Goal: Transaction & Acquisition: Purchase product/service

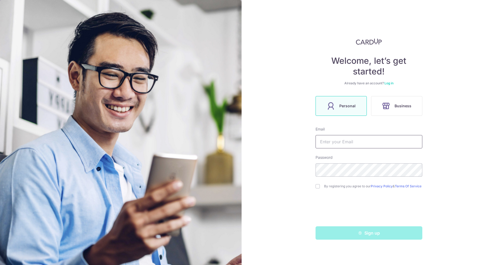
click at [333, 144] on input "text" at bounding box center [368, 141] width 107 height 13
type input "sir-[EMAIL_ADDRESS][DOMAIN_NAME]"
click at [316, 188] on input "checkbox" at bounding box center [317, 186] width 4 height 4
checkbox input "true"
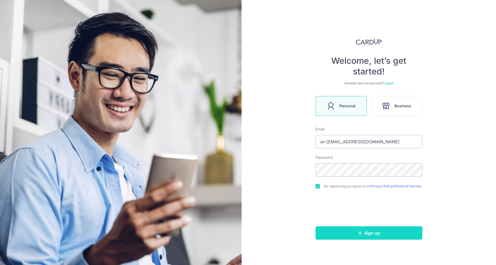
click at [362, 234] on icon "submit" at bounding box center [360, 233] width 4 height 4
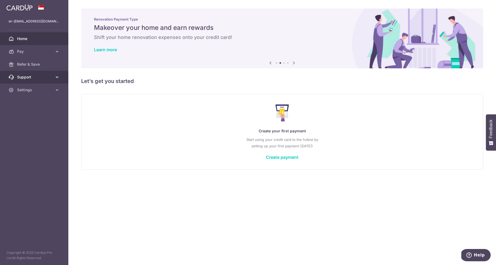
click at [45, 72] on link "Support" at bounding box center [34, 77] width 68 height 13
click at [36, 65] on span "Refer & Save" at bounding box center [34, 64] width 35 height 5
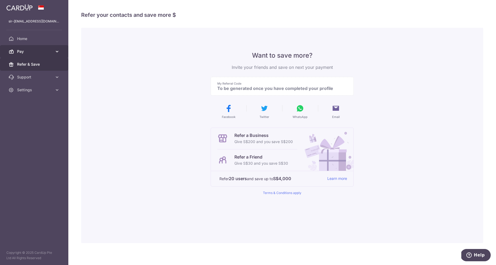
click at [25, 51] on span "Pay" at bounding box center [34, 51] width 35 height 5
click at [29, 66] on span "Payments" at bounding box center [34, 64] width 35 height 5
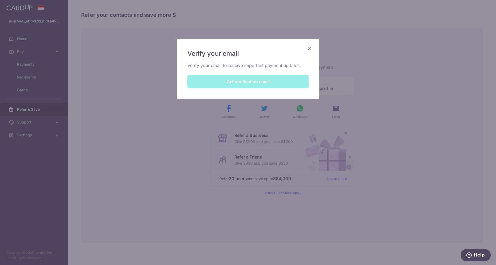
click at [261, 79] on div "Verify your email Verify your email to receive important payment updates. Get v…" at bounding box center [248, 69] width 142 height 60
drag, startPoint x: 261, startPoint y: 80, endPoint x: 270, endPoint y: 74, distance: 11.5
click at [261, 80] on div "Verify your email Verify your email to receive important payment updates. Get v…" at bounding box center [248, 69] width 142 height 60
click at [242, 86] on div "Verify your email Verify your email to receive important payment updates. Get v…" at bounding box center [248, 69] width 142 height 60
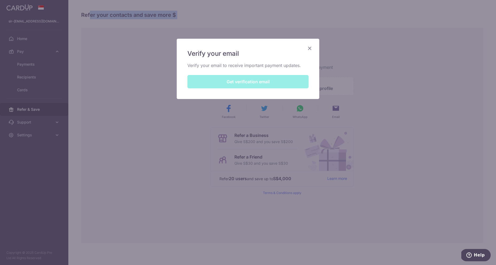
click at [242, 86] on div "Verify your email Verify your email to receive important payment updates. Get v…" at bounding box center [248, 69] width 142 height 60
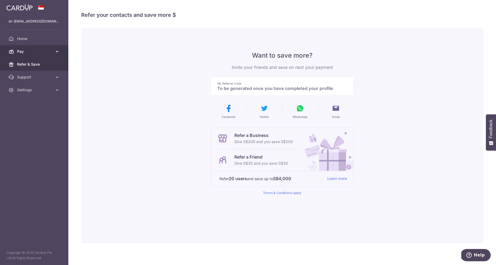
click at [33, 47] on link "Pay" at bounding box center [34, 51] width 68 height 13
click at [30, 63] on span "Payments" at bounding box center [34, 64] width 35 height 5
click at [27, 30] on li at bounding box center [33, 30] width 55 height 0
click at [24, 35] on link "Home" at bounding box center [34, 38] width 68 height 13
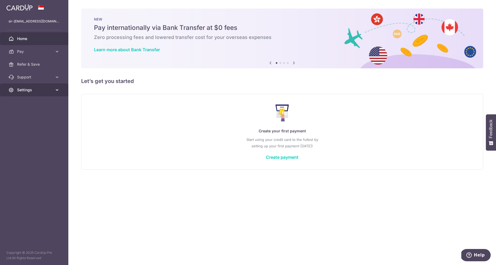
click at [25, 90] on span "Settings" at bounding box center [34, 89] width 35 height 5
click at [29, 98] on link "Account" at bounding box center [34, 102] width 68 height 13
click at [37, 100] on span "Account" at bounding box center [34, 102] width 35 height 5
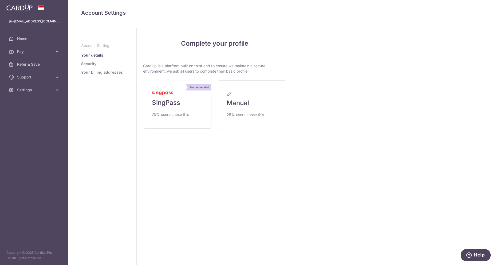
click at [190, 191] on div "Complete your profile CardUp is a platform built on trust and to ensure we main…" at bounding box center [215, 146] width 156 height 237
click at [32, 41] on span "Home" at bounding box center [34, 38] width 35 height 5
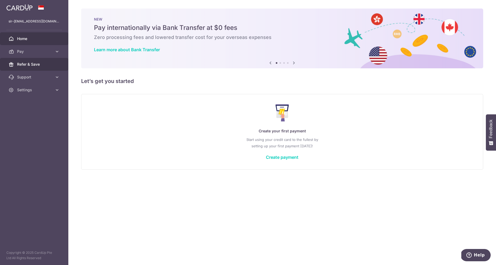
click at [26, 65] on span "Refer & Save" at bounding box center [34, 64] width 35 height 5
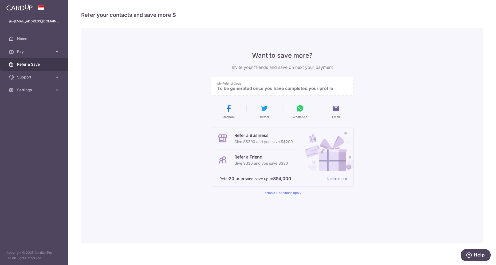
click at [273, 89] on p "To be generated once you have completed your profile" at bounding box center [279, 88] width 125 height 5
drag, startPoint x: 250, startPoint y: 89, endPoint x: 285, endPoint y: 89, distance: 34.9
click at [284, 89] on p "To be generated once you have completed your profile" at bounding box center [279, 88] width 125 height 5
click at [287, 89] on p "To be generated once you have completed your profile" at bounding box center [279, 88] width 125 height 5
click at [257, 143] on p "Give S$200 and you save S$200" at bounding box center [263, 141] width 58 height 6
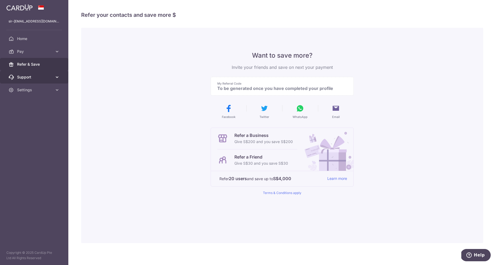
click at [35, 75] on span "Support" at bounding box center [34, 76] width 35 height 5
click at [30, 51] on span "Pay" at bounding box center [34, 51] width 35 height 5
click at [28, 79] on span "Recipients" at bounding box center [34, 76] width 35 height 5
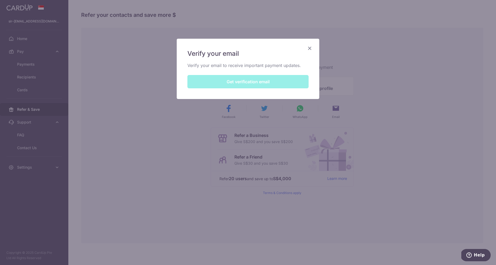
click at [247, 83] on div "Verify your email Verify your email to receive important payment updates. Get v…" at bounding box center [248, 69] width 142 height 60
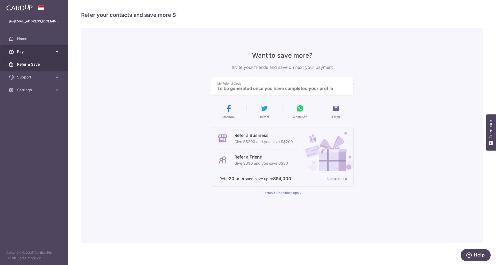
click at [48, 49] on link "Pay" at bounding box center [34, 51] width 68 height 13
click at [38, 66] on span "Payments" at bounding box center [34, 64] width 35 height 5
drag, startPoint x: 241, startPoint y: 88, endPoint x: 318, endPoint y: 93, distance: 76.7
click at [321, 93] on div "My Referral Code To be generated once you have completed your profile" at bounding box center [281, 86] width 143 height 19
click at [50, 90] on span "Settings" at bounding box center [34, 89] width 35 height 5
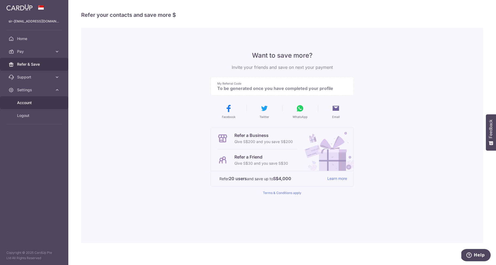
click at [41, 104] on span "Account" at bounding box center [34, 102] width 35 height 5
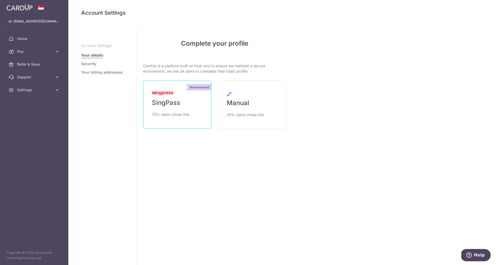
click at [165, 99] on span "SingPass" at bounding box center [166, 102] width 28 height 9
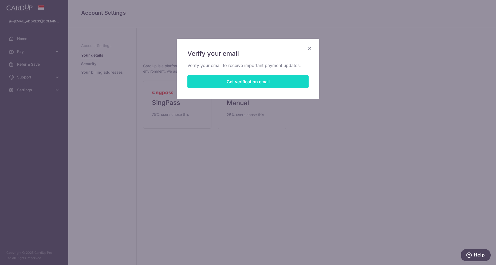
click at [241, 84] on button "Get verification email" at bounding box center [247, 81] width 121 height 13
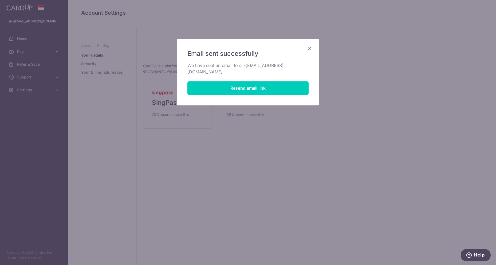
click at [310, 48] on icon "Close" at bounding box center [309, 48] width 6 height 7
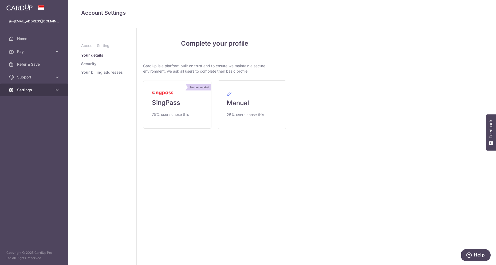
click at [49, 87] on link "Settings" at bounding box center [34, 89] width 68 height 13
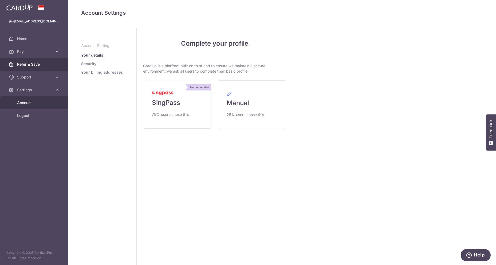
click at [37, 64] on span "Refer & Save" at bounding box center [34, 64] width 35 height 5
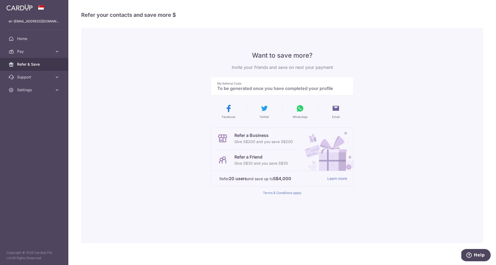
click at [259, 89] on p "To be generated once you have completed your profile" at bounding box center [279, 88] width 125 height 5
drag, startPoint x: 237, startPoint y: 89, endPoint x: 313, endPoint y: 95, distance: 76.8
click at [310, 96] on div "Want to save more? Invite your friends and save on next your payment My Referra…" at bounding box center [281, 123] width 143 height 144
click at [313, 95] on div "My Referral Code To be generated once you have completed your profile" at bounding box center [281, 86] width 143 height 19
click at [50, 88] on span "Settings" at bounding box center [34, 89] width 35 height 5
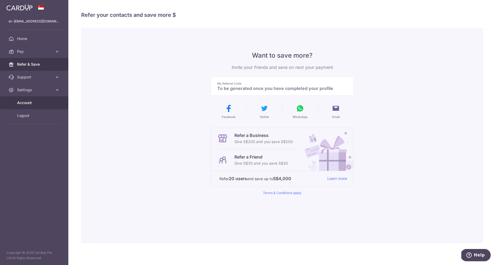
click at [30, 104] on span "Account" at bounding box center [34, 102] width 35 height 5
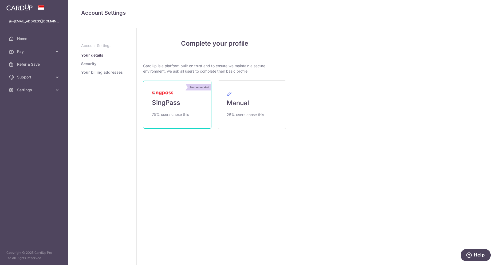
click at [180, 102] on span "SingPass" at bounding box center [166, 102] width 28 height 9
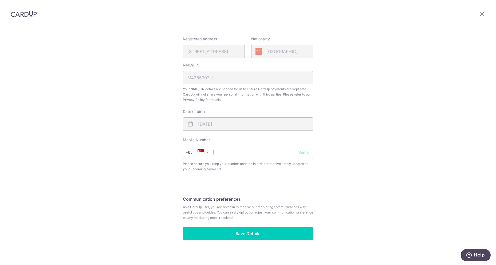
scroll to position [130, 0]
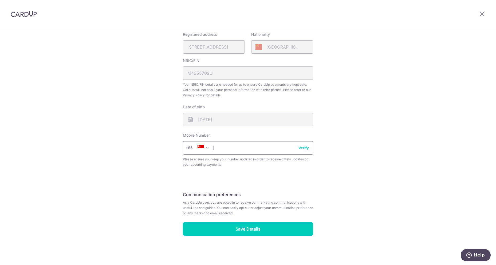
click at [244, 148] on input "text" at bounding box center [248, 147] width 130 height 13
type input "87906650"
click at [299, 147] on button "Verify" at bounding box center [303, 147] width 10 height 5
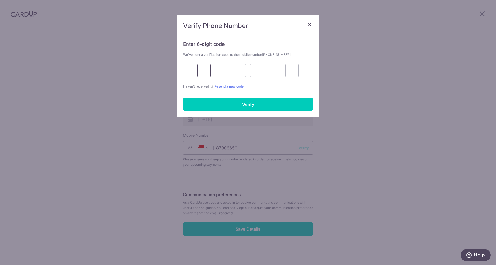
click at [205, 70] on input "text" at bounding box center [203, 70] width 13 height 13
type input "2"
type input "3"
type input "8"
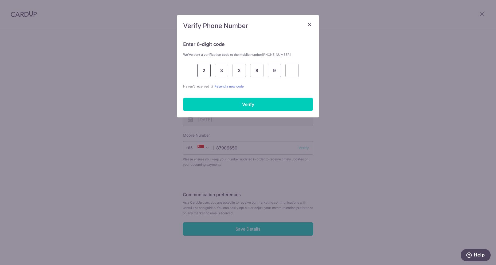
type input "9"
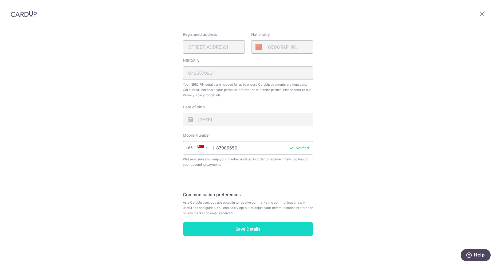
click at [256, 229] on input "Save Details" at bounding box center [248, 228] width 130 height 13
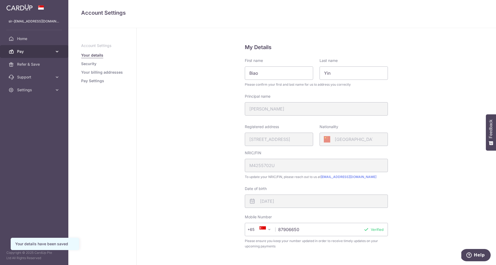
click at [34, 53] on span "Pay" at bounding box center [34, 51] width 35 height 5
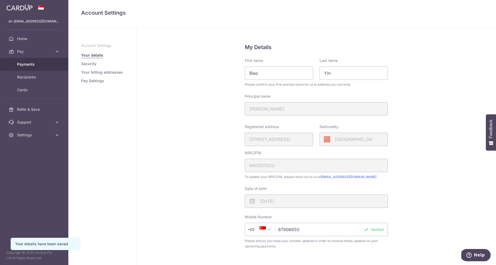
click at [33, 63] on span "Payments" at bounding box center [34, 64] width 35 height 5
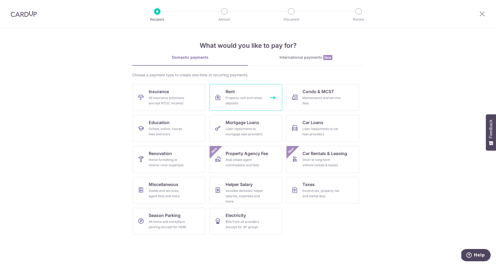
click at [245, 98] on div "Property rent and rental deposits" at bounding box center [244, 100] width 38 height 11
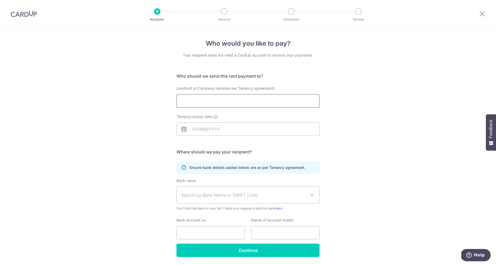
click at [231, 96] on input "Landlord or Company name(as per Tenancy agreement)" at bounding box center [247, 100] width 143 height 13
drag, startPoint x: 189, startPoint y: 88, endPoint x: 230, endPoint y: 90, distance: 41.1
click at [230, 90] on span "Landlord or Company name(as per Tenancy agreement)" at bounding box center [225, 88] width 98 height 5
click at [230, 94] on input "Landlord or Company name(as per Tenancy agreement)" at bounding box center [247, 100] width 143 height 13
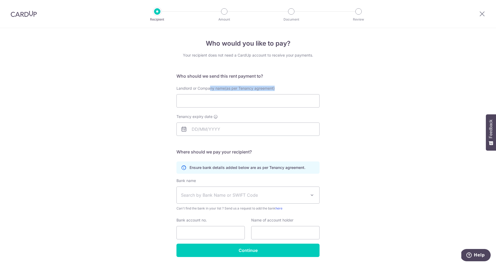
drag, startPoint x: 209, startPoint y: 89, endPoint x: 243, endPoint y: 92, distance: 33.4
click at [243, 92] on div "Landlord or Company name(as per Tenancy agreement)" at bounding box center [247, 97] width 143 height 22
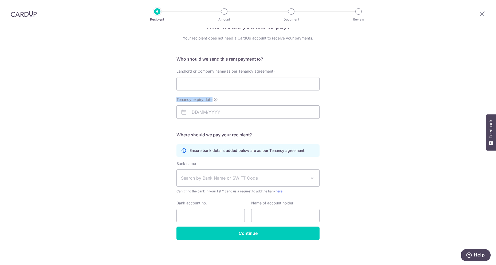
drag, startPoint x: 174, startPoint y: 99, endPoint x: 199, endPoint y: 103, distance: 26.0
click at [199, 103] on div "Tenancy expiry date" at bounding box center [247, 108] width 149 height 22
click at [192, 113] on input "Tenancy expiry date" at bounding box center [247, 111] width 143 height 13
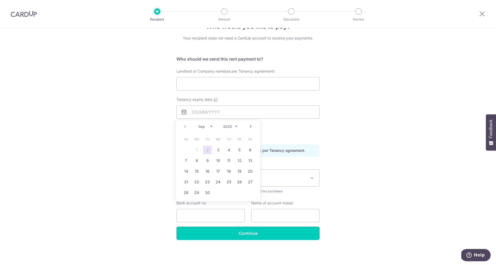
click at [234, 126] on select "2025 2026 2027 2028 2029 2030 2031 2032 2033 2034 2035" at bounding box center [230, 126] width 14 height 4
click at [228, 126] on select "2025 2026 2027 2028 2029 2030 2031 2032 2033 2034 2035 2036" at bounding box center [230, 126] width 14 height 4
click at [208, 127] on select "Jan Feb Mar Apr May Jun Jul Aug Sep Oct Nov Dec" at bounding box center [205, 126] width 14 height 4
click at [227, 194] on link "31" at bounding box center [228, 192] width 9 height 9
type input "31/12/2026"
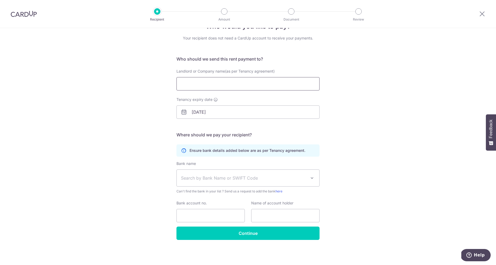
click at [204, 82] on input "Landlord or Company name(as per Tenancy agreement)" at bounding box center [247, 83] width 143 height 13
click at [203, 86] on input "Landlord or Company name(as per Tenancy agreement)" at bounding box center [247, 83] width 143 height 13
type input "Sim Chin King"
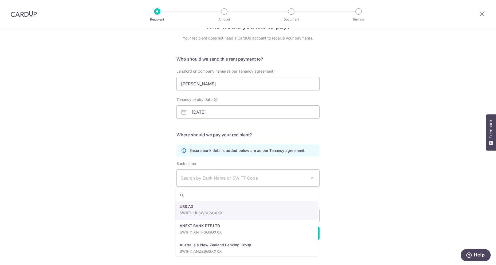
click at [198, 179] on span "Search by Bank Name or SWIFT Code" at bounding box center [243, 178] width 125 height 6
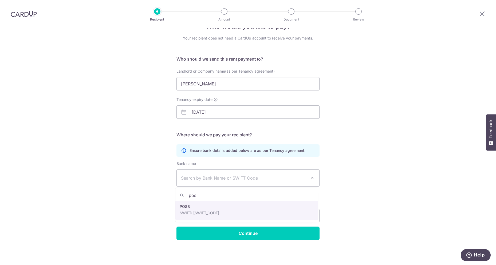
type input "pos"
select select "19"
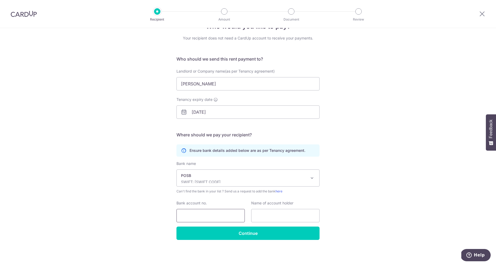
click at [204, 213] on input "Bank account no." at bounding box center [210, 215] width 68 height 13
click at [204, 214] on input "Bank account no." at bounding box center [210, 215] width 68 height 13
type input "093783956"
drag, startPoint x: 210, startPoint y: 85, endPoint x: 176, endPoint y: 86, distance: 34.1
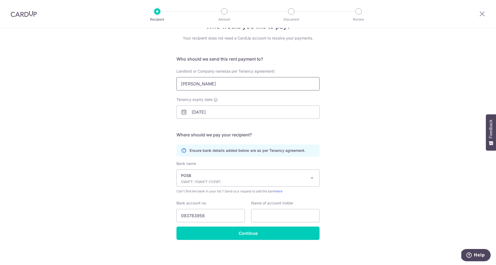
click at [176, 86] on input "Sim Chin King" at bounding box center [247, 83] width 143 height 13
click at [259, 211] on input "text" at bounding box center [285, 215] width 68 height 13
paste input "Sim Chin King"
type input "Sim Chin King"
click at [272, 237] on input "Continue" at bounding box center [247, 232] width 143 height 13
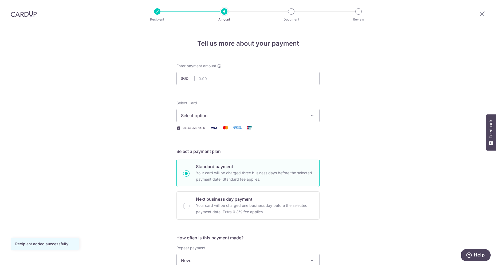
click at [210, 118] on span "Select option" at bounding box center [243, 115] width 124 height 6
click at [222, 77] on input "text" at bounding box center [247, 78] width 143 height 13
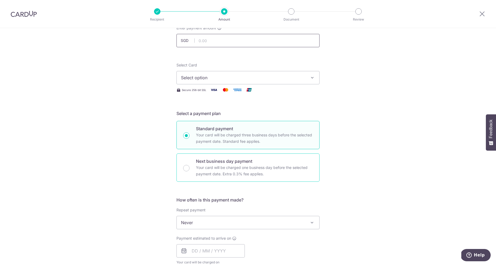
scroll to position [53, 0]
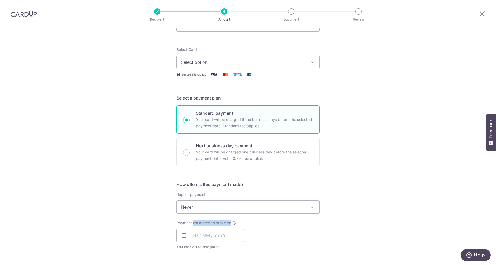
drag, startPoint x: 192, startPoint y: 222, endPoint x: 230, endPoint y: 224, distance: 38.2
click at [230, 224] on label "Payment estimated to arrive on" at bounding box center [206, 222] width 60 height 5
click at [216, 222] on span "Payment estimated to arrive on" at bounding box center [203, 222] width 55 height 5
drag, startPoint x: 210, startPoint y: 224, endPoint x: 220, endPoint y: 225, distance: 10.0
click at [220, 225] on div "Payment estimated to arrive on Your card will be charged on for the first payme…" at bounding box center [210, 234] width 68 height 29
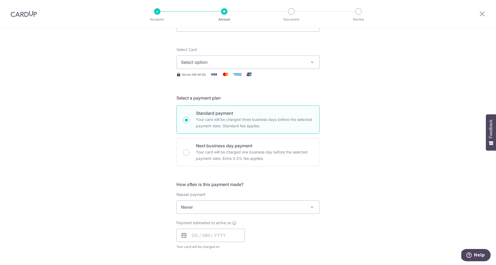
click at [220, 225] on div "Payment estimated to arrive on Your card will be charged on for the first payme…" at bounding box center [210, 234] width 68 height 29
click at [205, 224] on span "Payment estimated to arrive on" at bounding box center [203, 222] width 55 height 5
drag, startPoint x: 198, startPoint y: 222, endPoint x: 206, endPoint y: 223, distance: 8.5
click at [205, 223] on span "Payment estimated to arrive on" at bounding box center [203, 222] width 55 height 5
click at [206, 223] on span "Payment estimated to arrive on" at bounding box center [203, 222] width 55 height 5
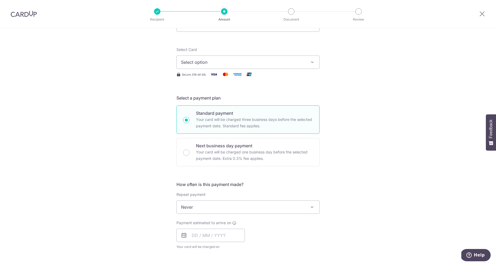
click at [200, 222] on span "Payment estimated to arrive on" at bounding box center [203, 222] width 55 height 5
click at [191, 221] on span "Payment estimated to arrive on" at bounding box center [203, 222] width 55 height 5
drag, startPoint x: 180, startPoint y: 222, endPoint x: 229, endPoint y: 226, distance: 49.5
click at [229, 226] on div "Payment estimated to arrive on Your card will be charged on for the first payme…" at bounding box center [210, 234] width 68 height 29
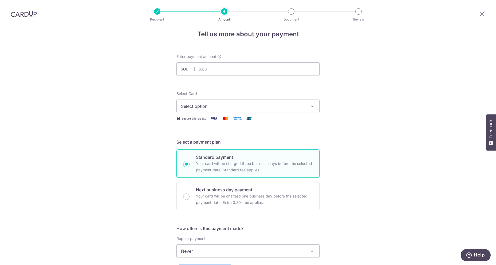
scroll to position [0, 0]
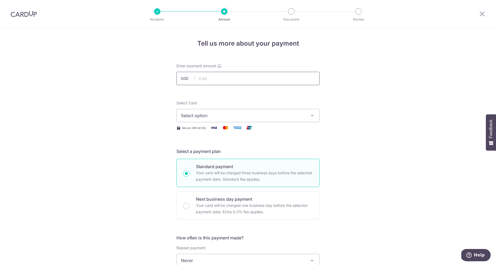
click at [202, 79] on input "text" at bounding box center [247, 78] width 143 height 13
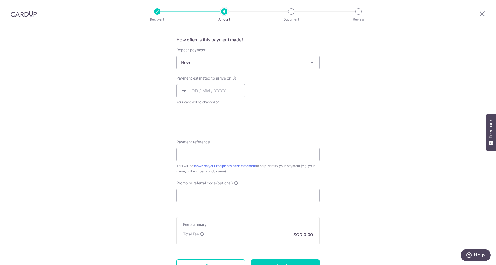
scroll to position [187, 0]
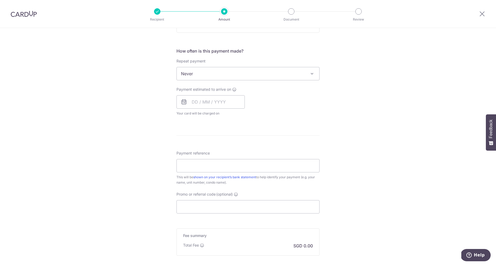
type input "900.00"
click at [245, 115] on div "Payment estimated to arrive on Your card will be charged on for the first payme…" at bounding box center [210, 101] width 75 height 29
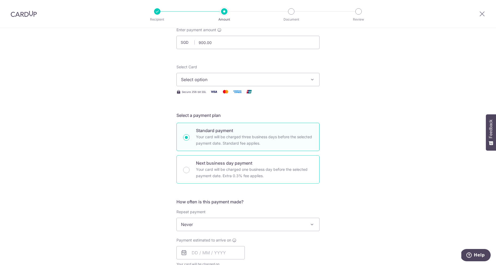
scroll to position [0, 0]
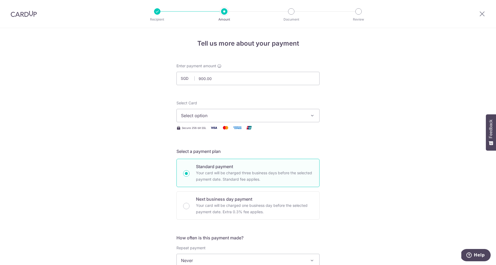
click at [293, 15] on div "Recipient Amount Document Review" at bounding box center [257, 14] width 229 height 28
click at [219, 116] on span "Select option" at bounding box center [243, 115] width 124 height 6
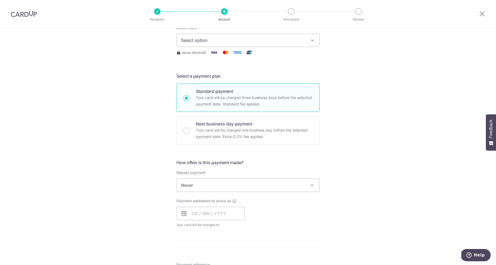
scroll to position [133, 0]
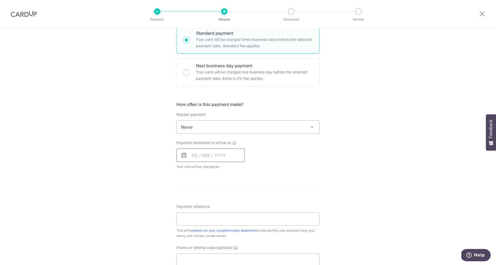
click at [204, 160] on input "text" at bounding box center [210, 155] width 68 height 13
click at [408, 162] on div "Tell us more about your payment Enter payment amount SGD 900.00 900.00 Recipien…" at bounding box center [248, 136] width 496 height 482
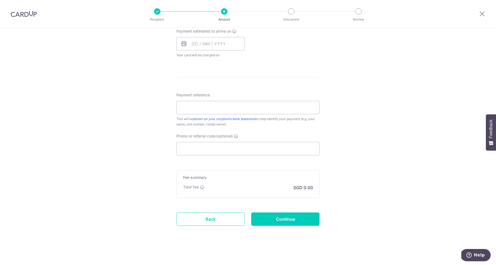
scroll to position [246, 0]
click at [295, 221] on input "Continue" at bounding box center [285, 217] width 68 height 13
type input "Create Schedule"
